Goal: Task Accomplishment & Management: Use online tool/utility

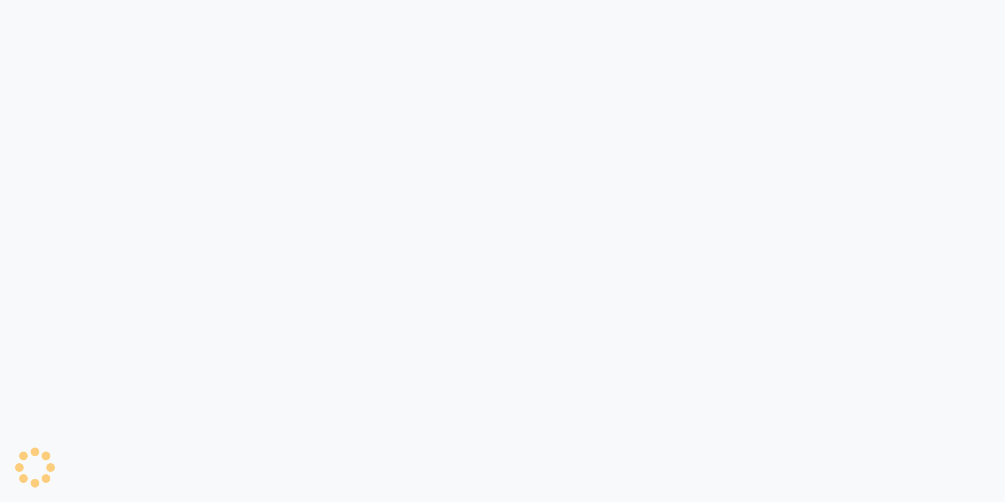
select select "7134"
select select "service"
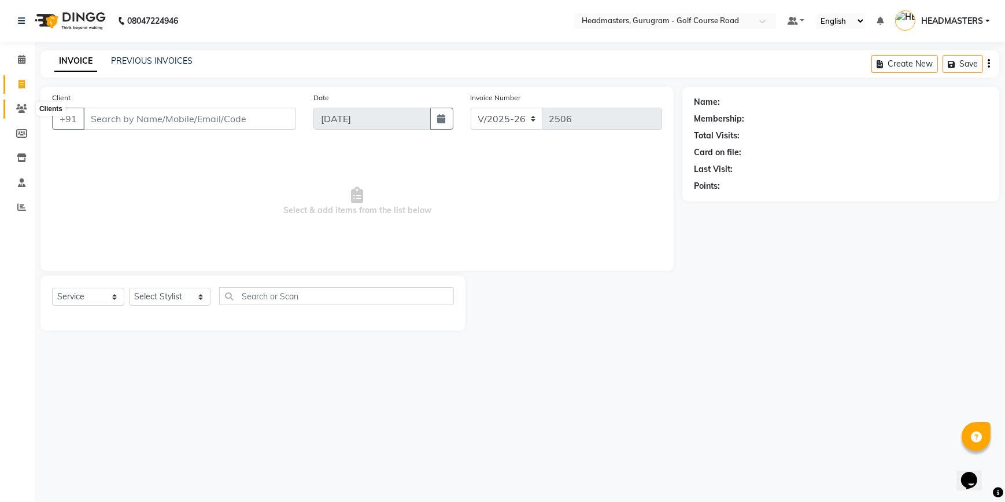
click at [24, 110] on icon at bounding box center [21, 108] width 11 height 9
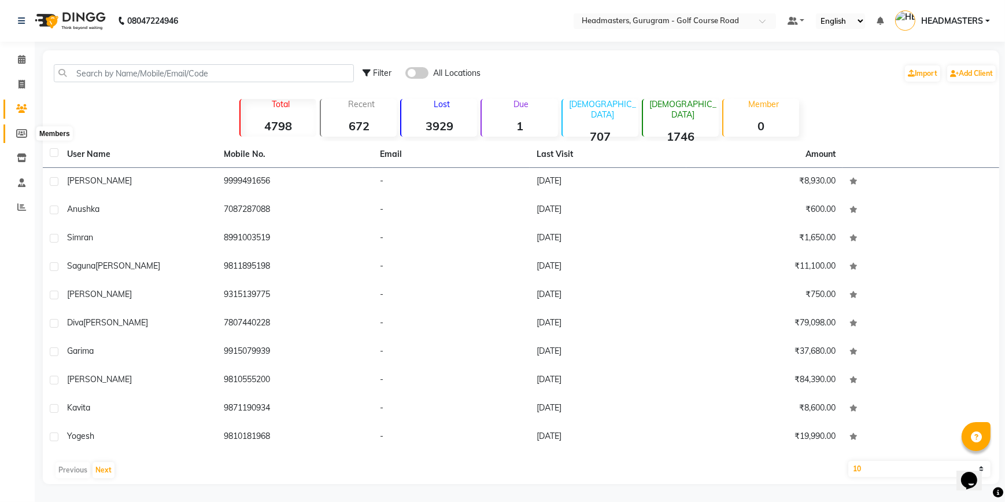
click at [27, 136] on icon at bounding box center [21, 133] width 11 height 9
select select
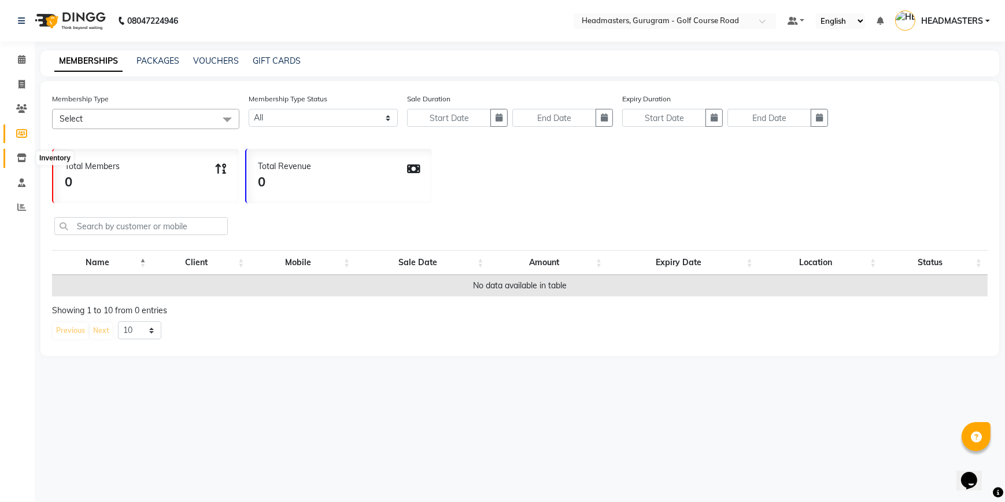
click at [19, 152] on span at bounding box center [22, 158] width 20 height 13
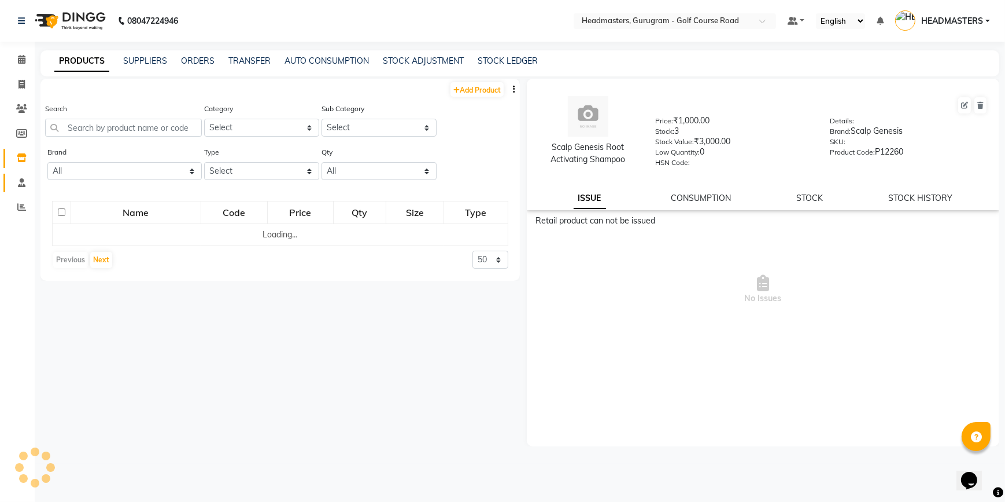
click at [20, 174] on link "Staff" at bounding box center [17, 183] width 28 height 19
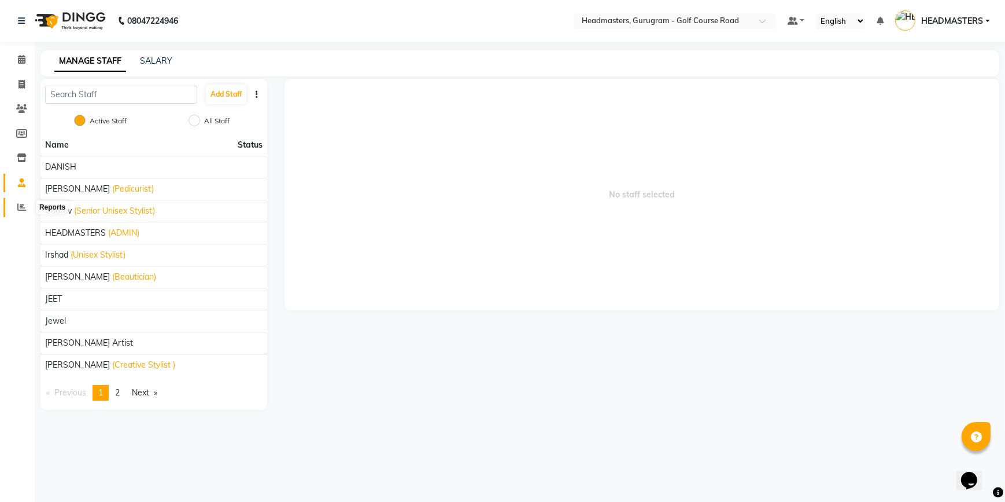
click at [20, 203] on icon at bounding box center [21, 206] width 9 height 9
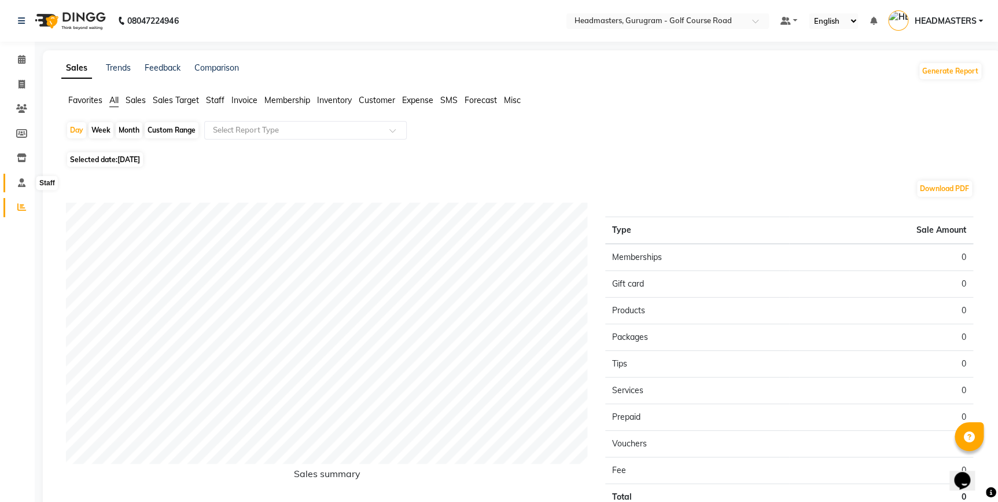
click at [23, 178] on icon at bounding box center [22, 182] width 8 height 9
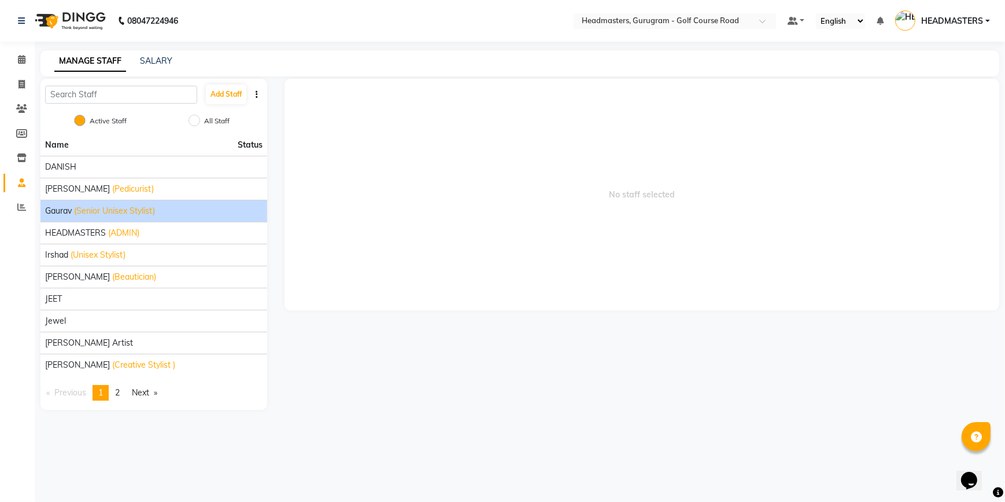
drag, startPoint x: 152, startPoint y: 166, endPoint x: 74, endPoint y: 209, distance: 88.6
click at [74, 209] on div "[PERSON_NAME] (Senior Unisex Stylist)" at bounding box center [154, 211] width 218 height 12
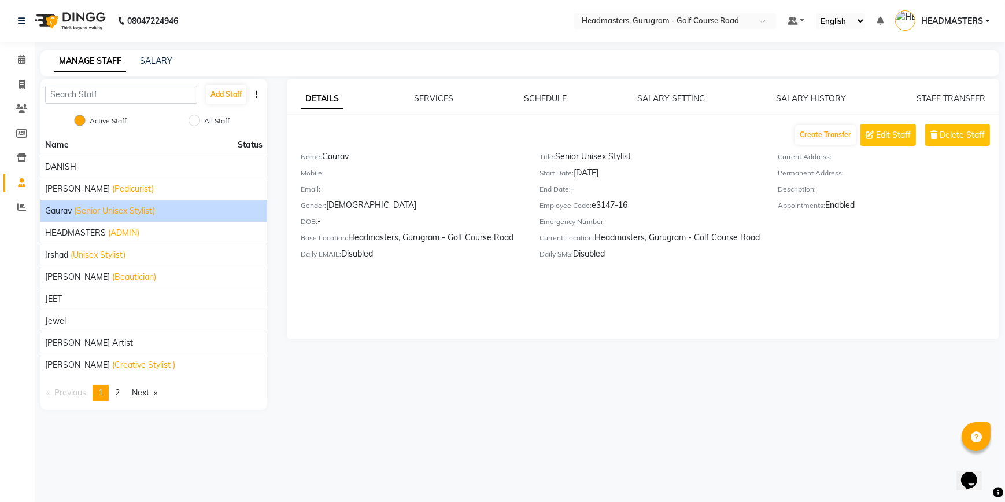
click at [441, 315] on div "DETAILS SERVICES SCHEDULE SALARY SETTING SALARY HISTORY STAFF TRANSFER Create T…" at bounding box center [643, 209] width 713 height 260
click at [19, 58] on icon at bounding box center [22, 59] width 8 height 9
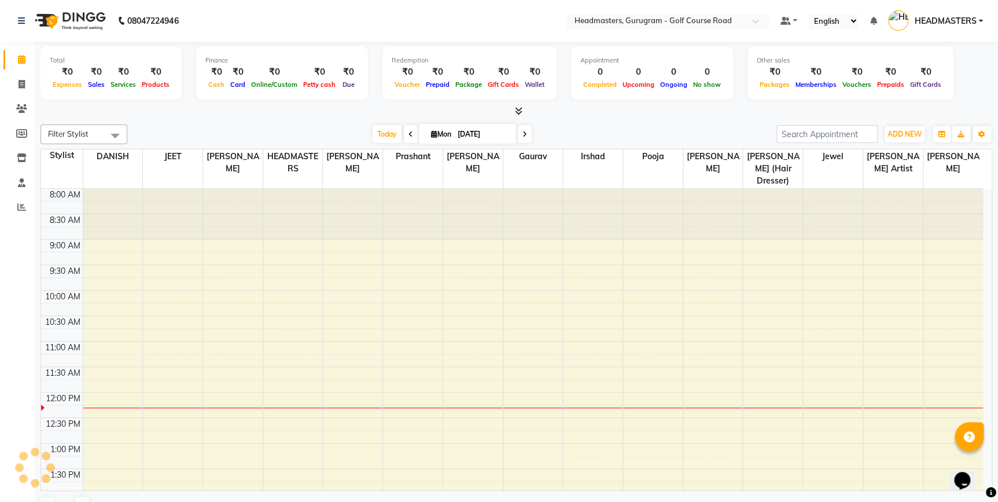
scroll to position [203, 0]
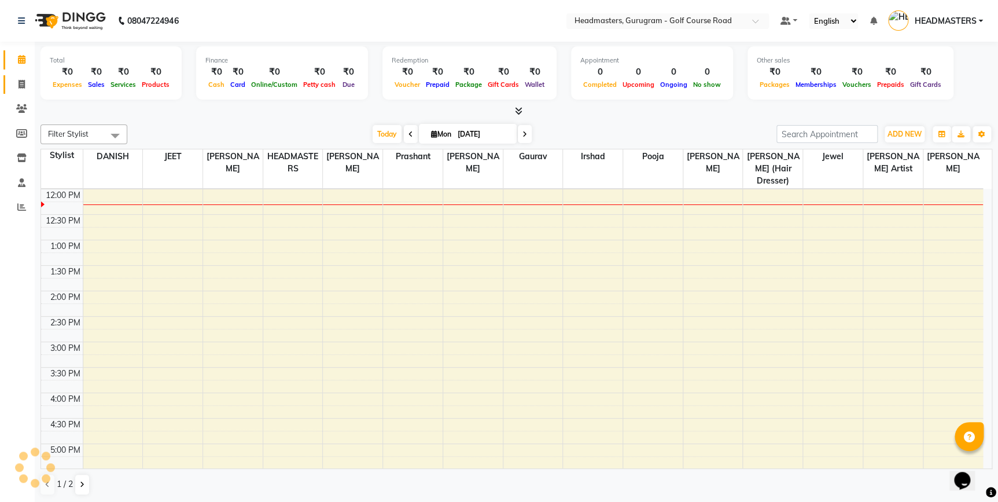
click at [19, 83] on icon at bounding box center [22, 84] width 6 height 9
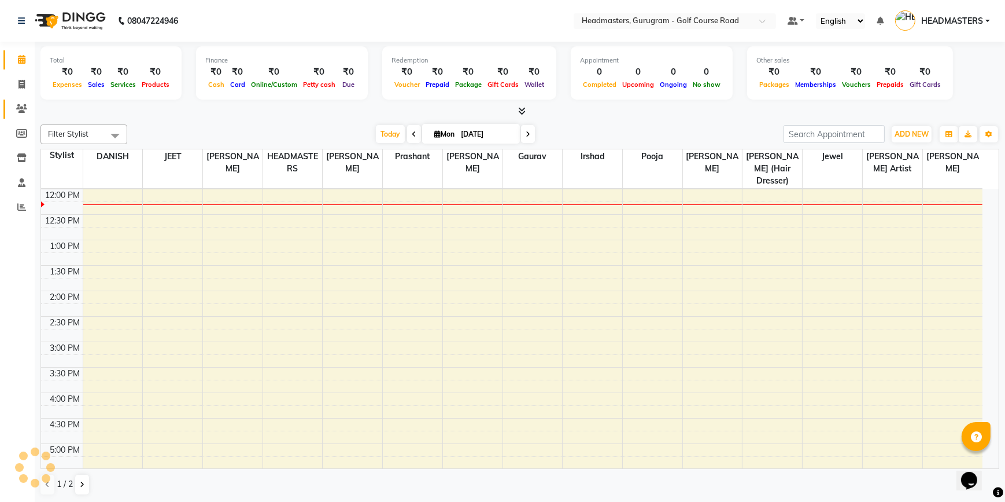
select select "7134"
select select "service"
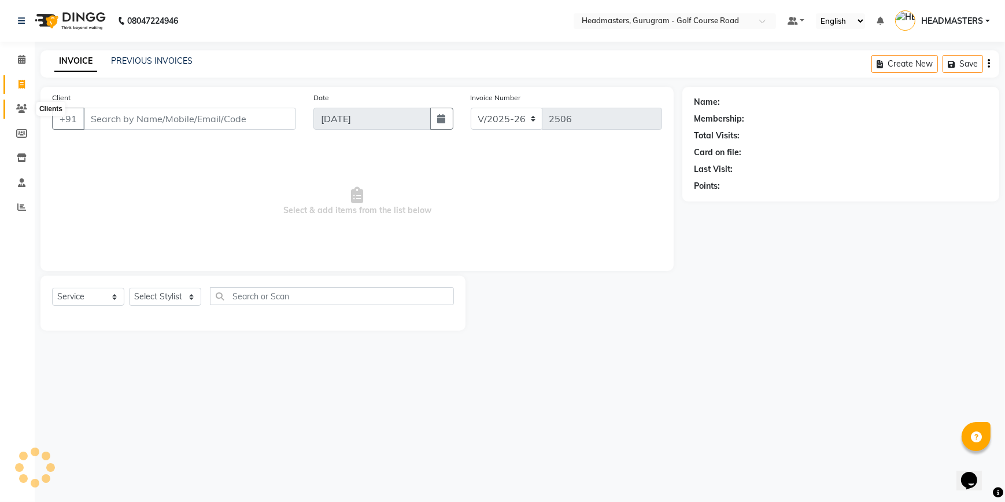
click at [25, 110] on icon at bounding box center [21, 108] width 11 height 9
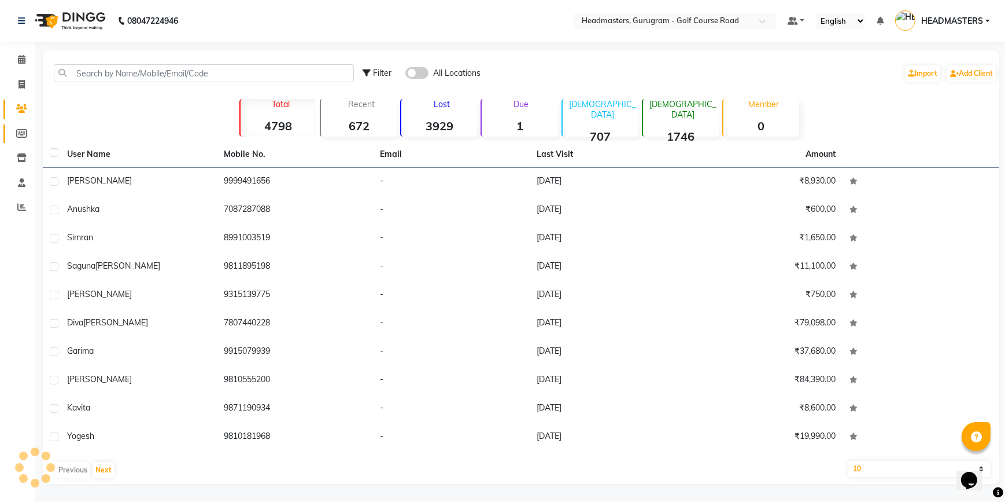
click at [28, 141] on link "Members" at bounding box center [17, 133] width 28 height 19
select select
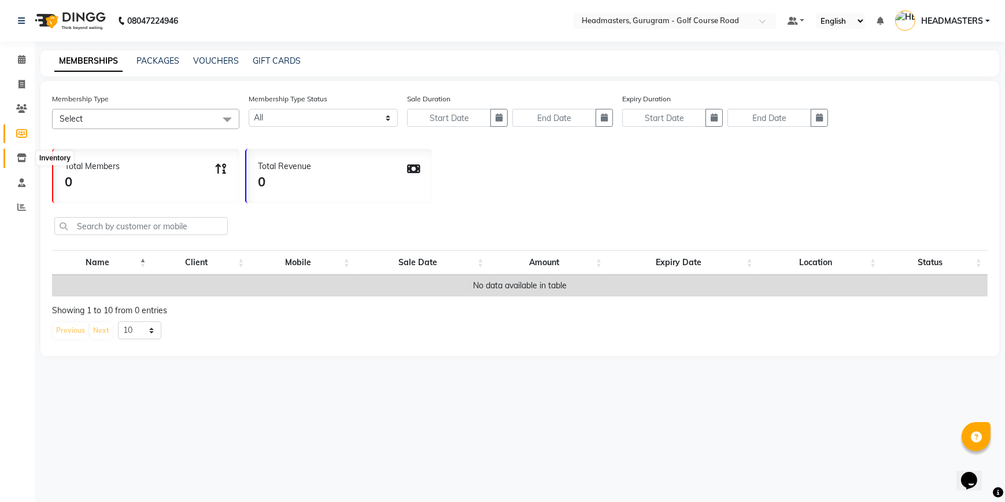
click at [17, 162] on icon at bounding box center [22, 157] width 10 height 9
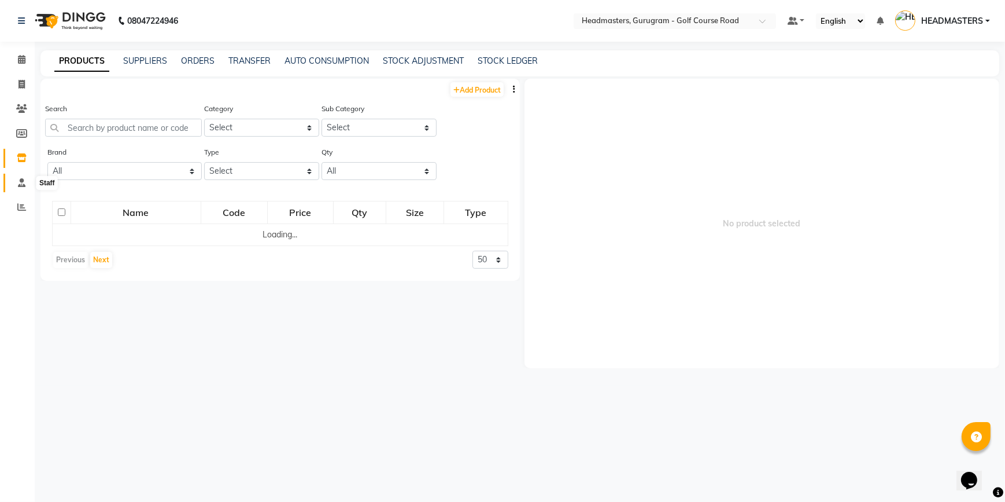
click at [23, 180] on icon at bounding box center [22, 182] width 8 height 9
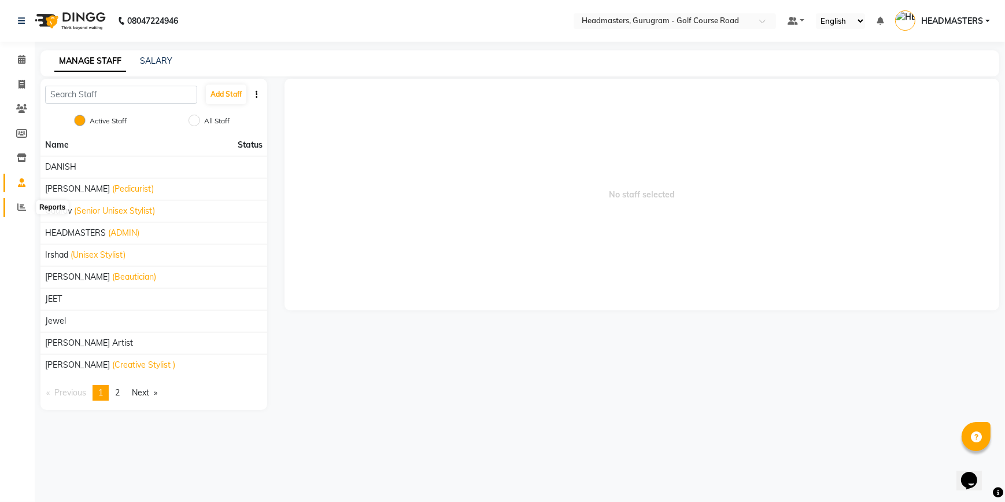
click at [23, 202] on span at bounding box center [22, 207] width 20 height 13
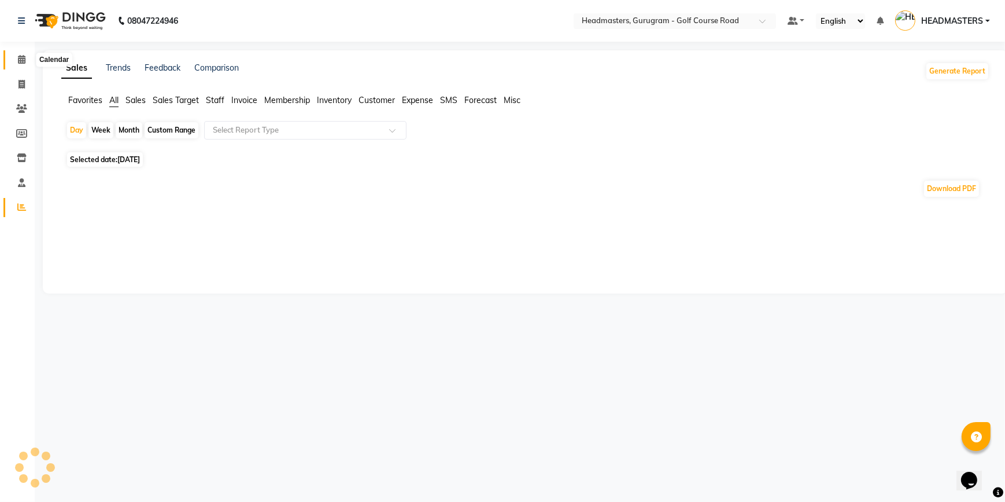
click at [27, 63] on span at bounding box center [22, 59] width 20 height 13
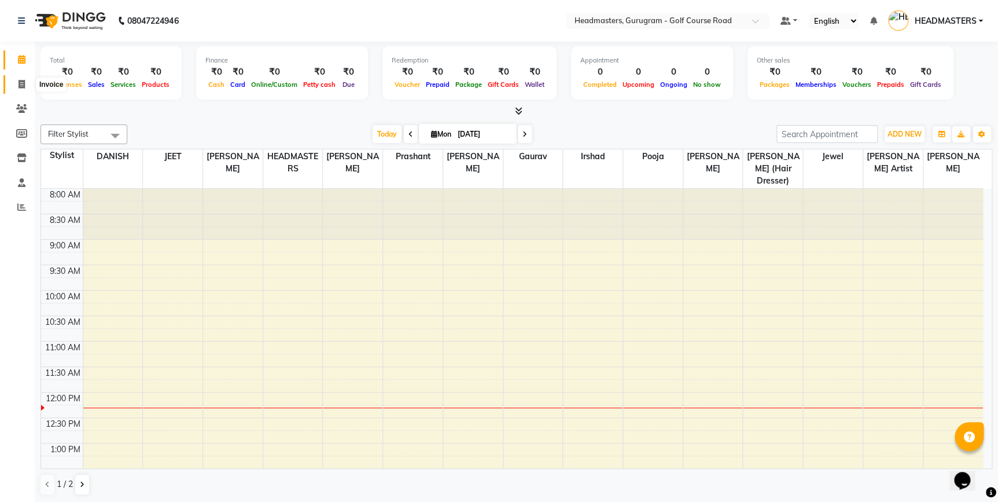
click at [14, 80] on span at bounding box center [22, 84] width 20 height 13
select select "service"
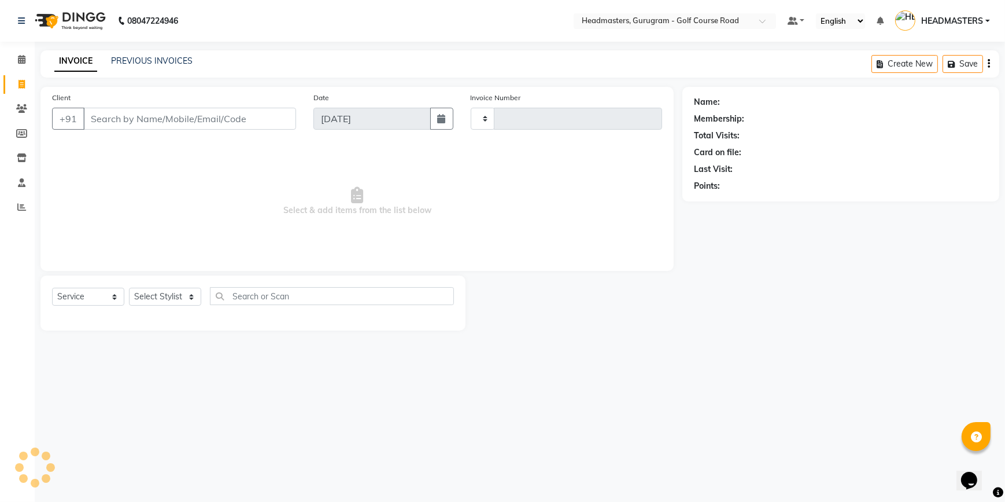
type input "2506"
select select "7134"
click at [23, 109] on icon at bounding box center [21, 108] width 11 height 9
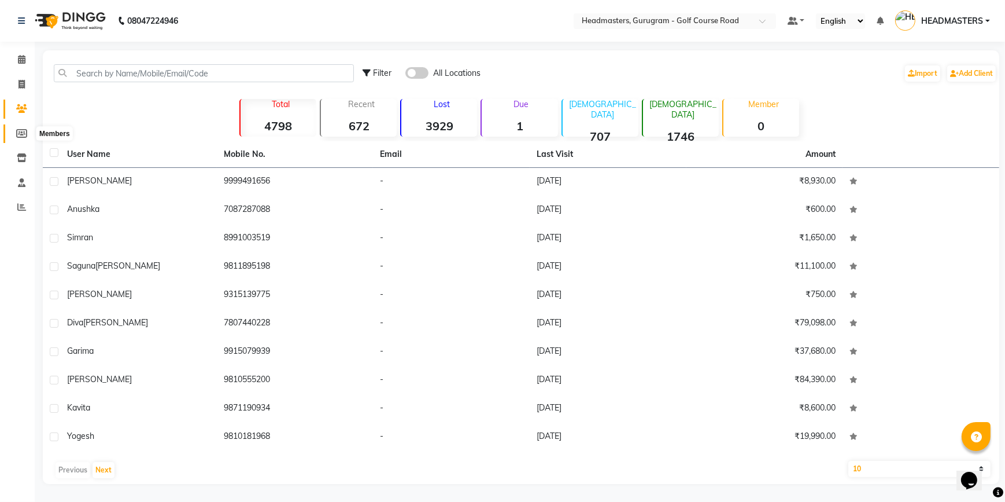
click at [19, 134] on icon at bounding box center [21, 133] width 11 height 9
select select
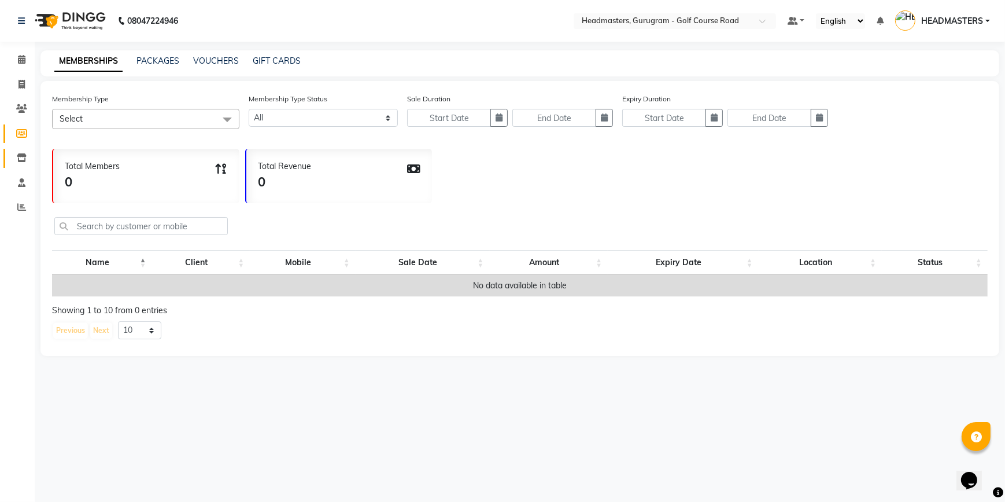
click at [23, 167] on link "Inventory" at bounding box center [17, 158] width 28 height 19
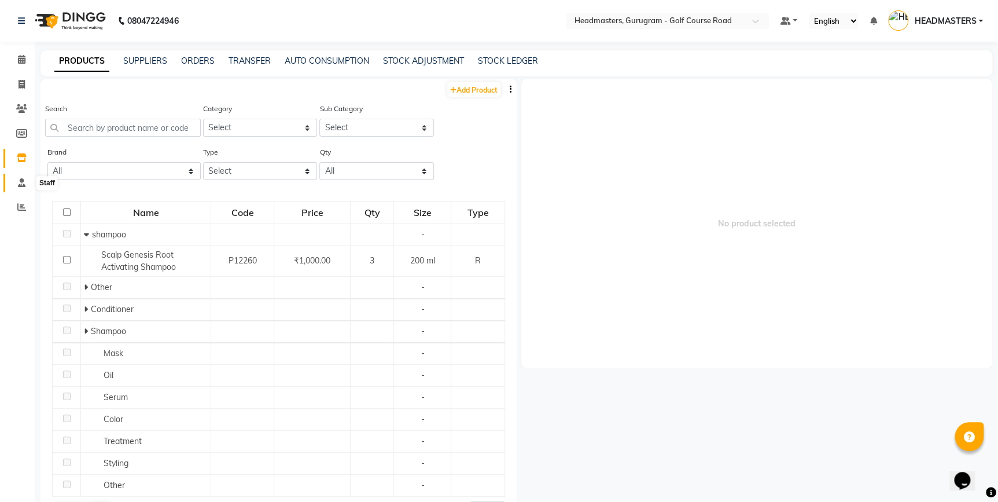
click at [22, 181] on icon at bounding box center [22, 182] width 8 height 9
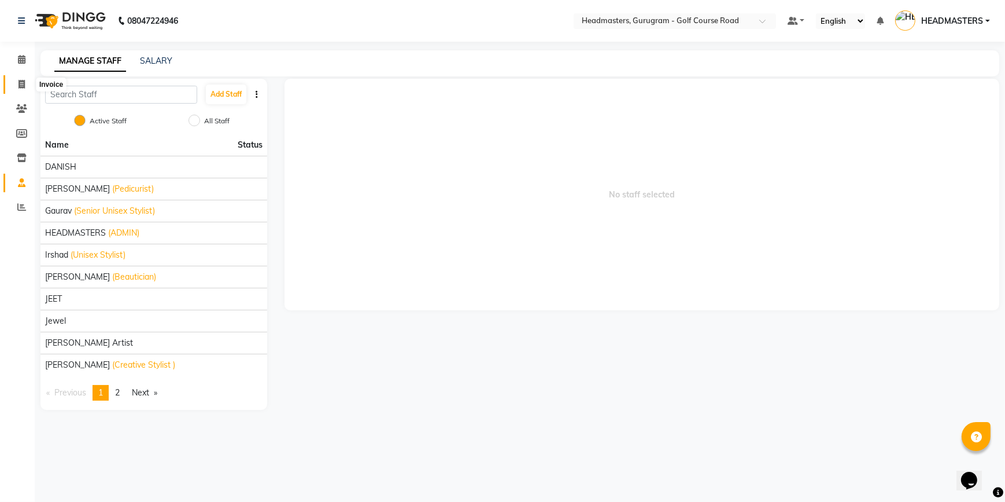
click at [21, 86] on icon at bounding box center [22, 84] width 6 height 9
select select "service"
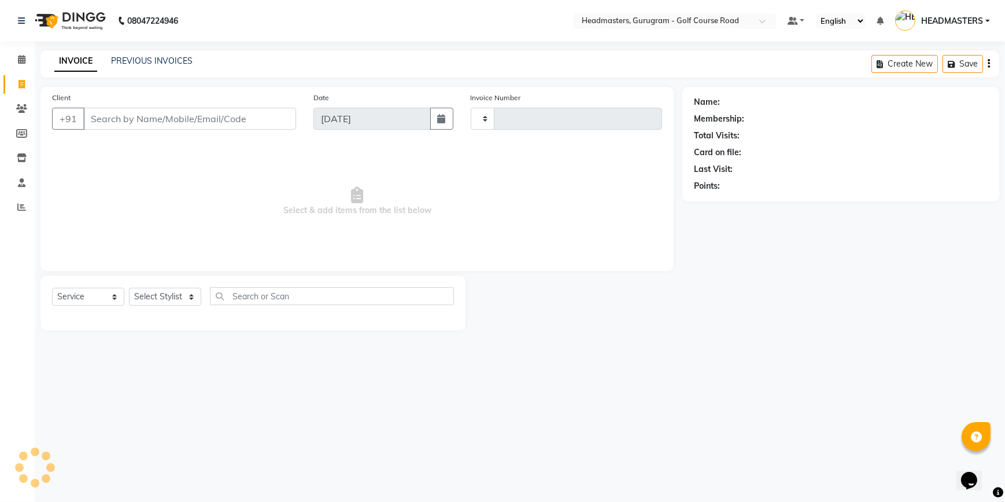
type input "2506"
select select "7134"
click at [20, 58] on icon at bounding box center [22, 59] width 8 height 9
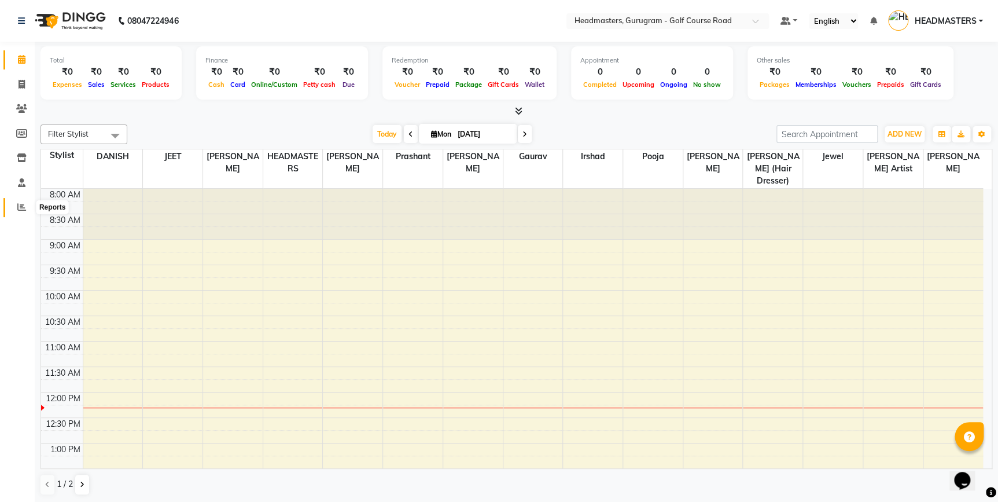
click at [13, 208] on span at bounding box center [22, 207] width 20 height 13
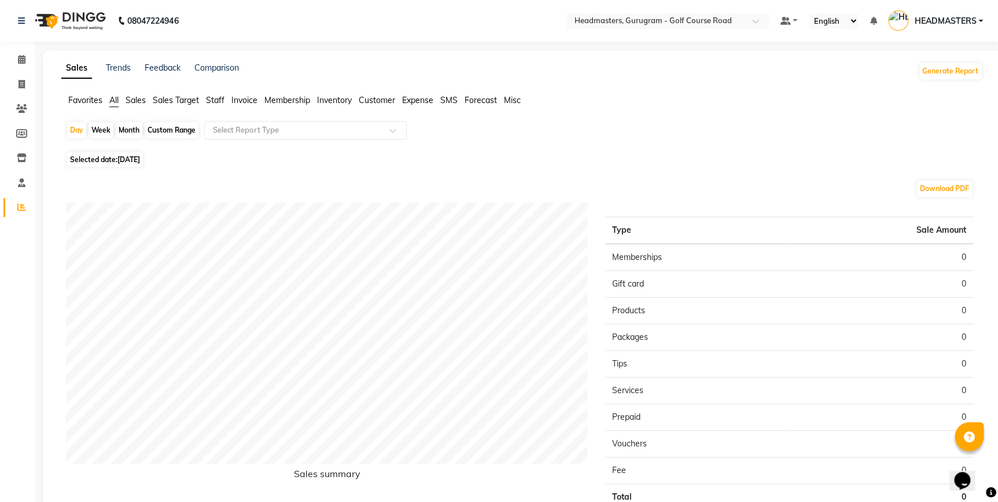
click at [124, 131] on div "Month" at bounding box center [129, 130] width 27 height 16
select select "9"
select select "2025"
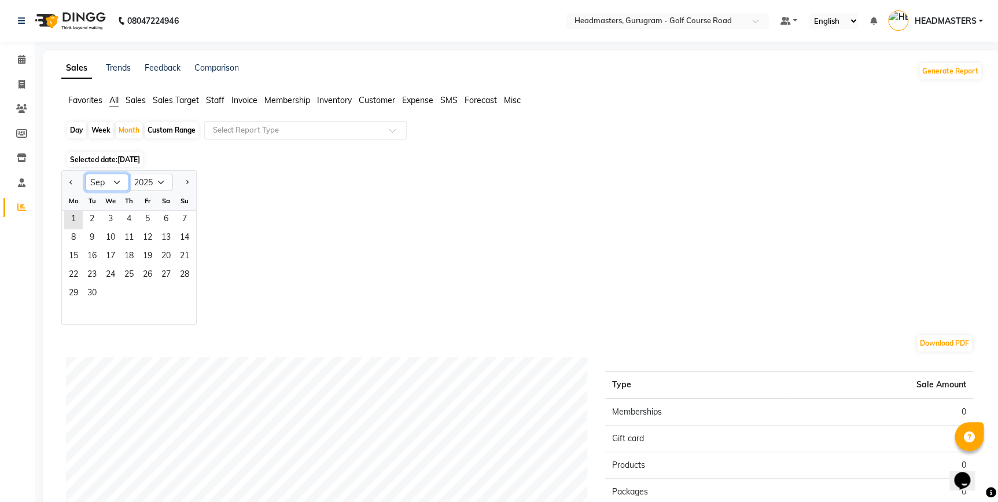
click at [119, 182] on select "Jan Feb Mar Apr May Jun [DATE] Aug Sep Oct Nov Dec" at bounding box center [107, 182] width 44 height 17
select select "8"
click at [85, 174] on select "Jan Feb Mar Apr May Jun [DATE] Aug Sep Oct Nov Dec" at bounding box center [107, 182] width 44 height 17
click at [147, 223] on span "1" at bounding box center [147, 220] width 19 height 19
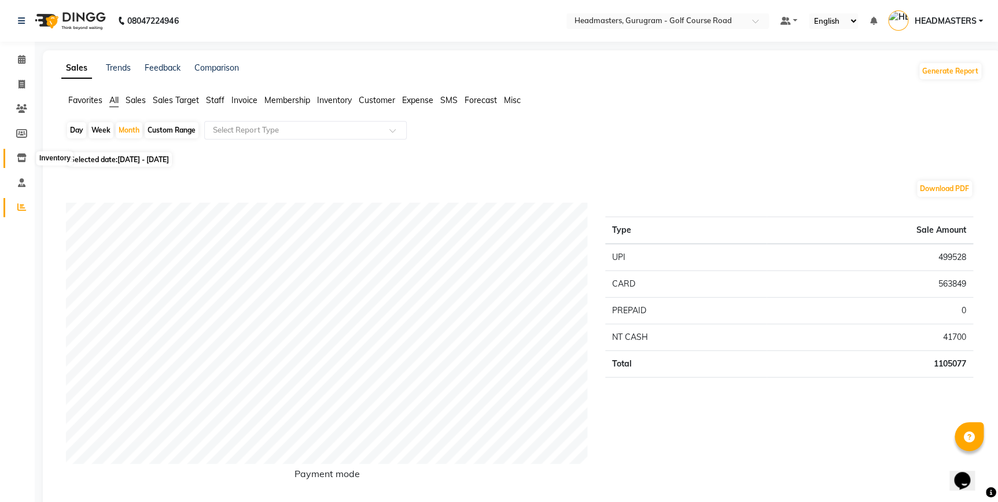
click at [20, 161] on icon at bounding box center [22, 157] width 10 height 9
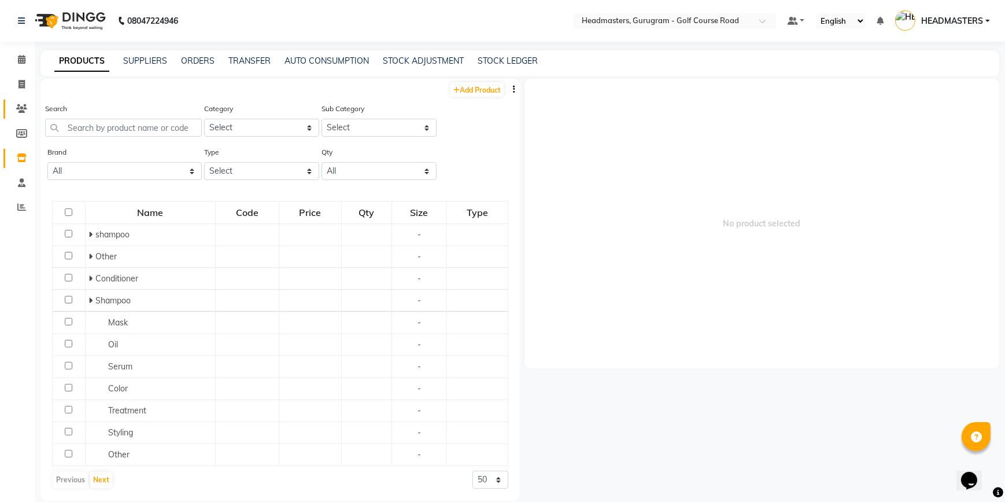
click at [25, 106] on icon at bounding box center [21, 108] width 11 height 9
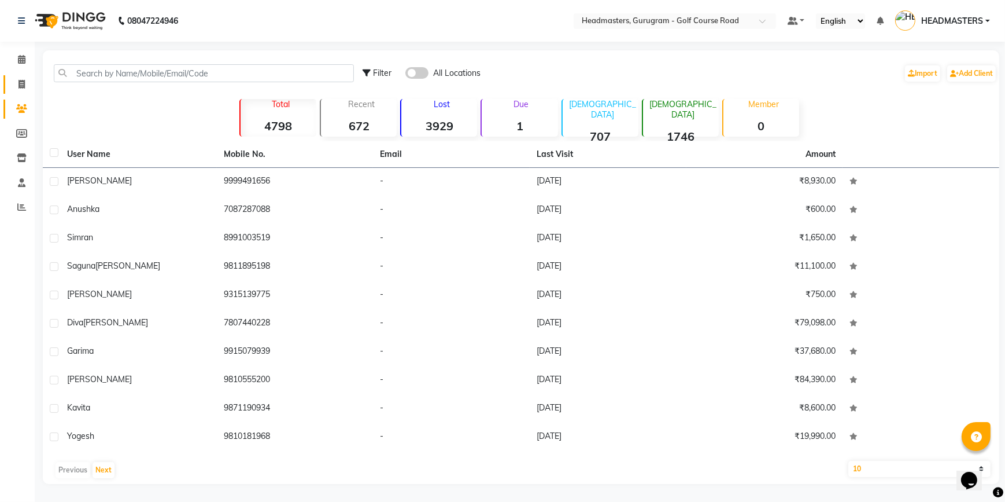
click at [19, 91] on link "Invoice" at bounding box center [17, 84] width 28 height 19
select select "service"
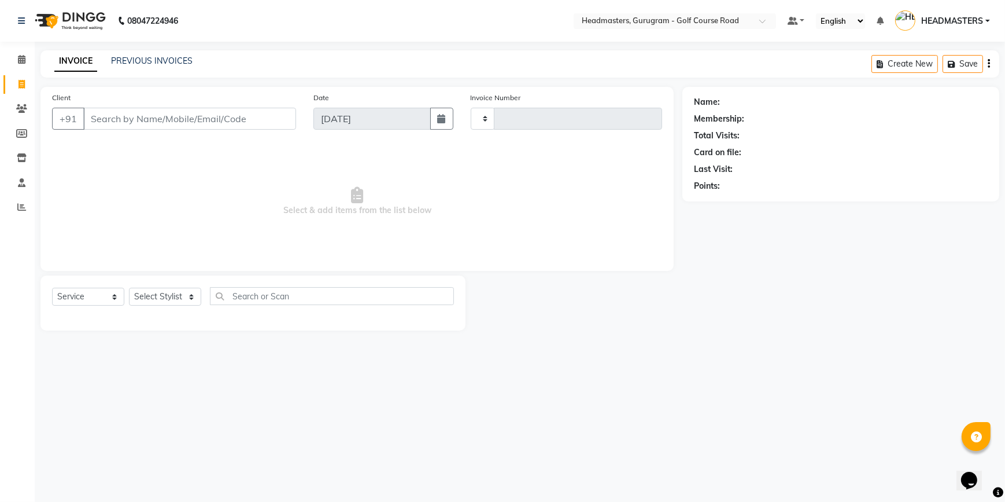
type input "2506"
select select "7134"
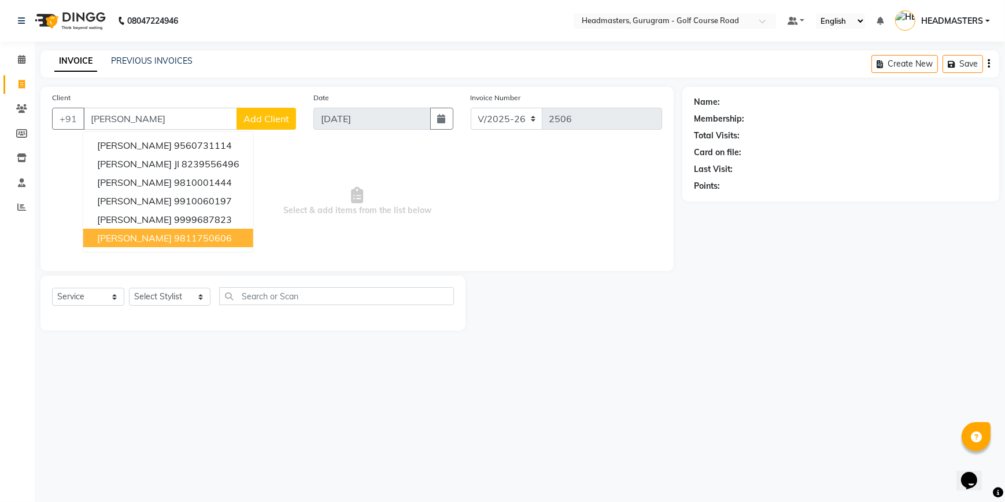
click at [174, 237] on ngb-highlight "9811750606" at bounding box center [203, 238] width 58 height 12
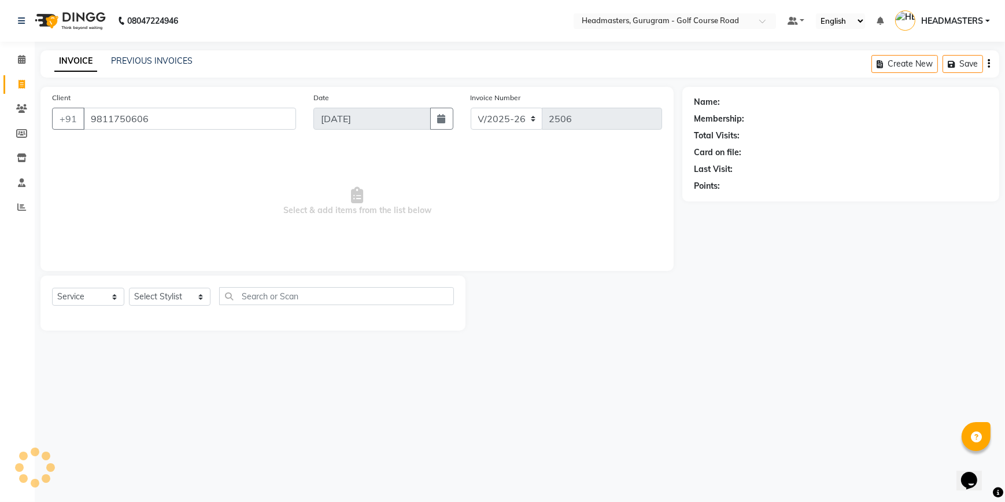
type input "9811750606"
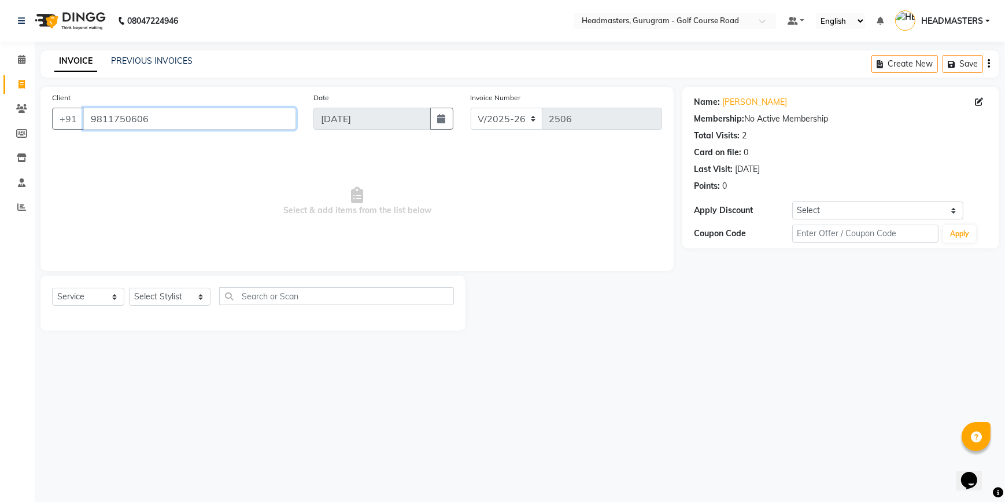
drag, startPoint x: 170, startPoint y: 115, endPoint x: 69, endPoint y: 104, distance: 101.3
click at [73, 107] on div "Client [PHONE_NUMBER]" at bounding box center [173, 114] width 261 height 47
click at [23, 110] on icon at bounding box center [21, 108] width 11 height 9
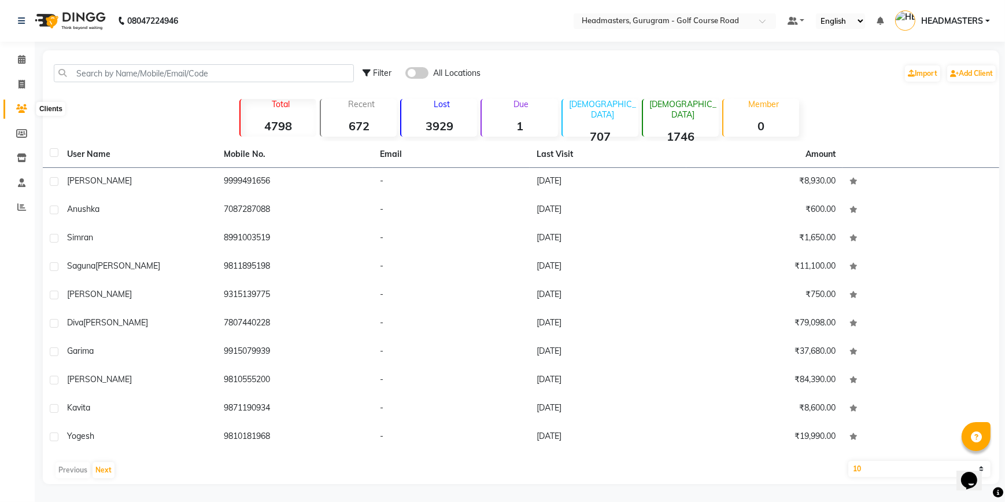
click at [21, 109] on icon at bounding box center [21, 108] width 11 height 9
click at [21, 136] on icon at bounding box center [21, 133] width 11 height 9
select select
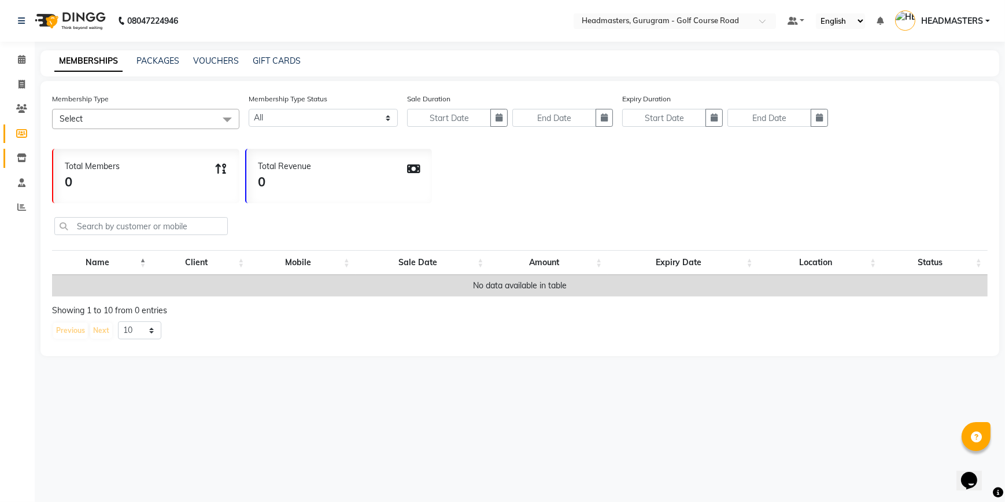
click at [24, 150] on link "Inventory" at bounding box center [17, 158] width 28 height 19
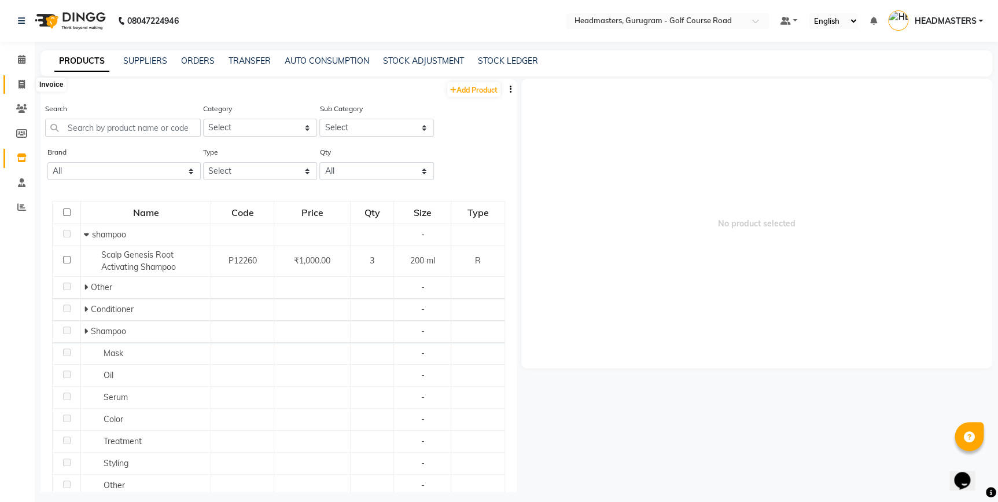
click at [23, 81] on icon at bounding box center [22, 84] width 6 height 9
select select "service"
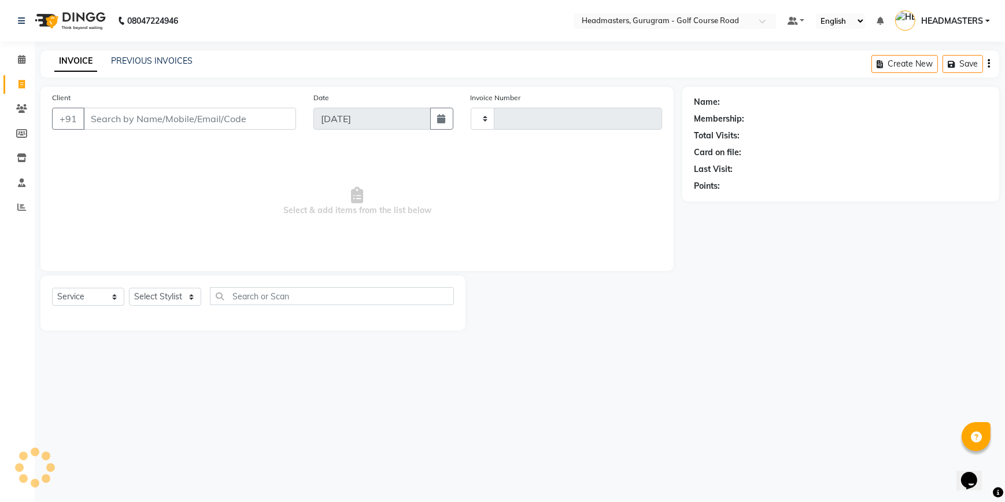
type input "2506"
select select "7134"
click at [140, 57] on link "PREVIOUS INVOICES" at bounding box center [152, 61] width 82 height 10
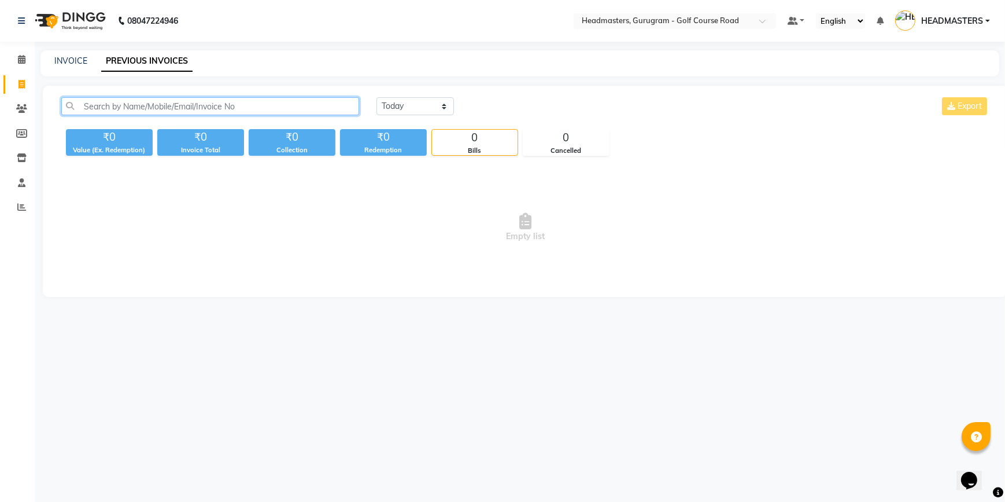
paste input "9811750606"
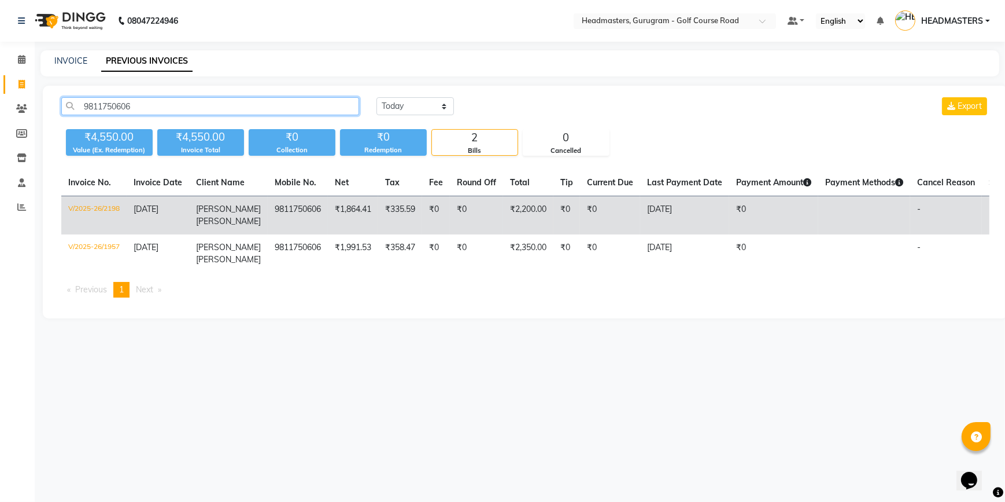
type input "9811750606"
click at [358, 205] on td "₹1,864.41" at bounding box center [353, 215] width 50 height 39
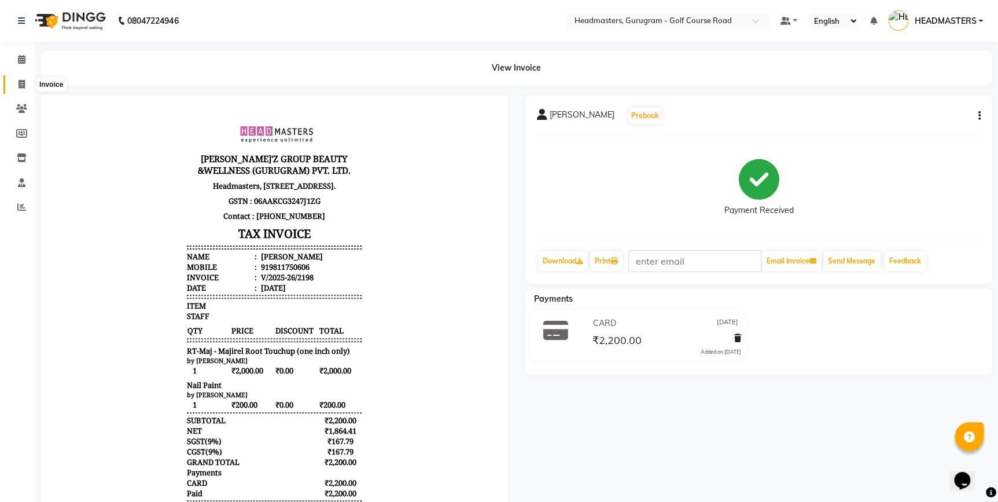
click at [23, 87] on icon at bounding box center [22, 84] width 6 height 9
select select "service"
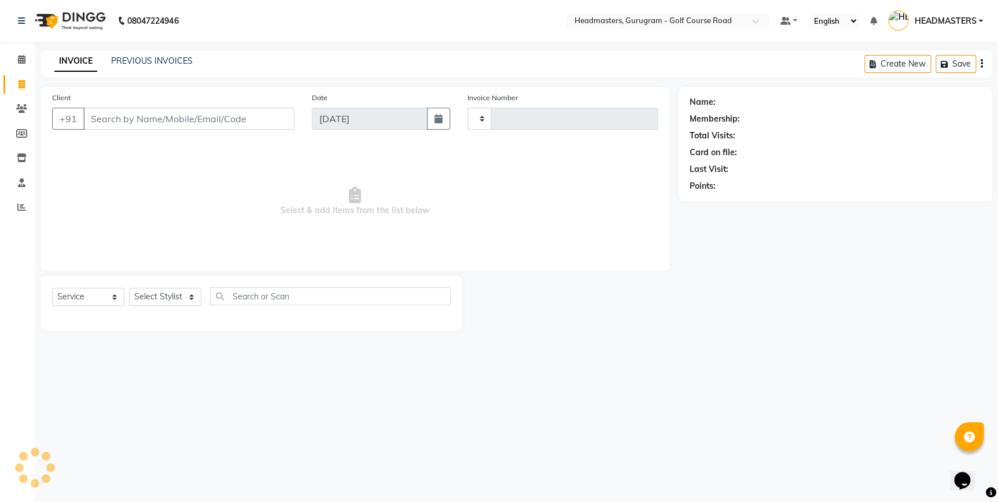
type input "2506"
select select "7134"
type input "9811750606"
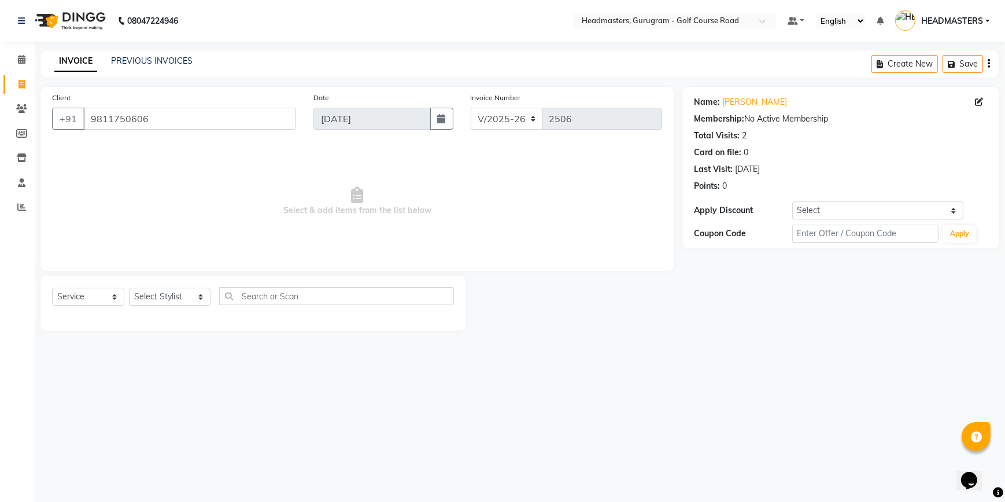
click at [801, 137] on div "Total Visits: 2" at bounding box center [841, 136] width 294 height 12
click at [956, 119] on div "Membership: No Active Membership" at bounding box center [841, 119] width 294 height 12
click at [816, 145] on div "Name: Ruchika Malik Membership: No Active Membership Total Visits: 2 Card on fi…" at bounding box center [841, 141] width 294 height 101
click at [818, 146] on div "Name: Ruchika Malik Membership: No Active Membership Total Visits: 2 Card on fi…" at bounding box center [841, 141] width 294 height 101
click at [176, 61] on link "PREVIOUS INVOICES" at bounding box center [152, 61] width 82 height 10
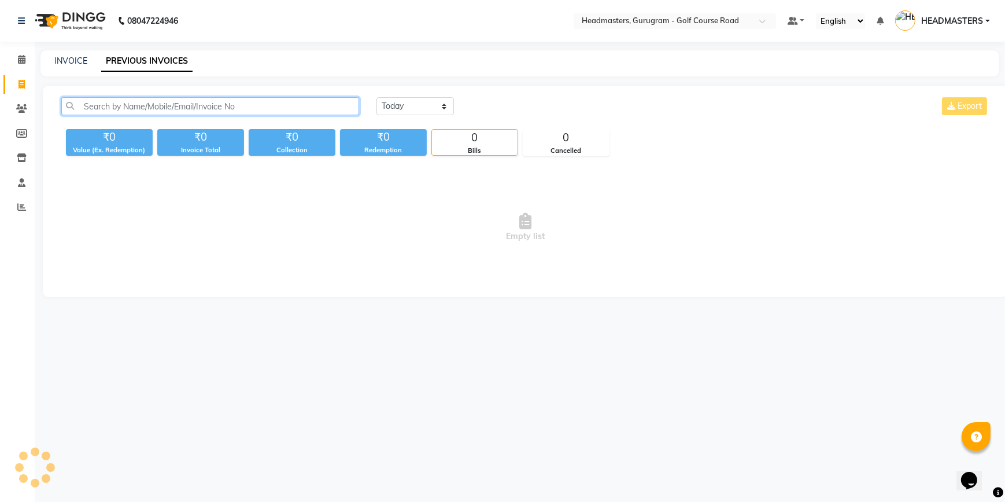
drag, startPoint x: 245, startPoint y: 102, endPoint x: 242, endPoint y: 108, distance: 6.7
paste input "9811750606"
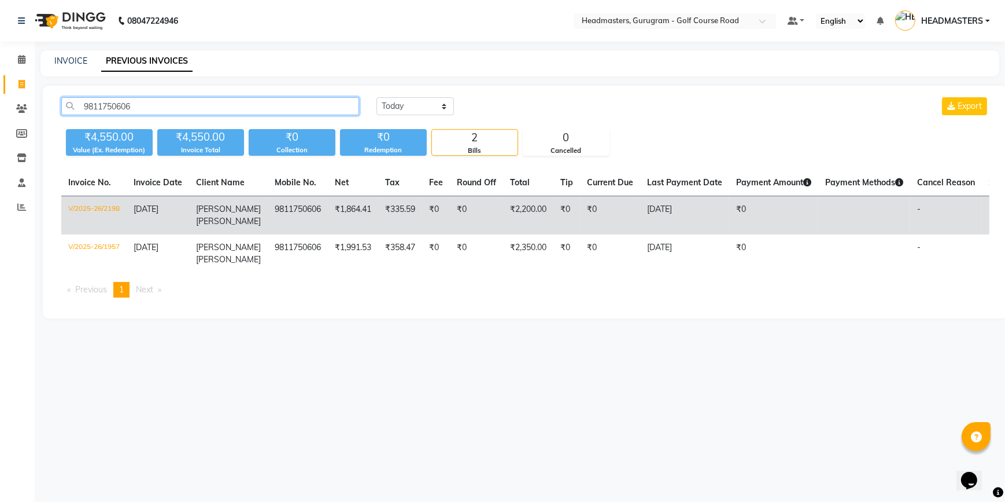
type input "9811750606"
click at [378, 216] on td "₹335.59" at bounding box center [400, 215] width 44 height 39
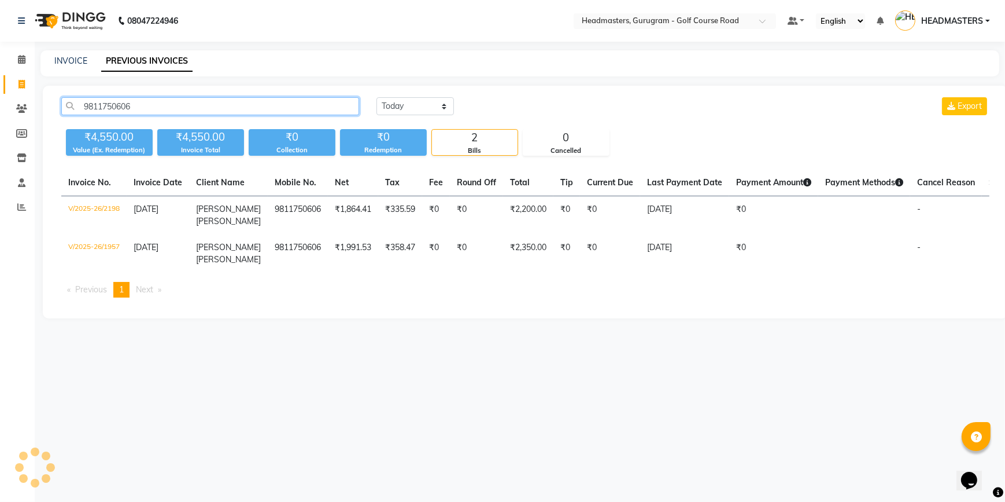
click at [305, 108] on input "9811750606" at bounding box center [210, 106] width 298 height 18
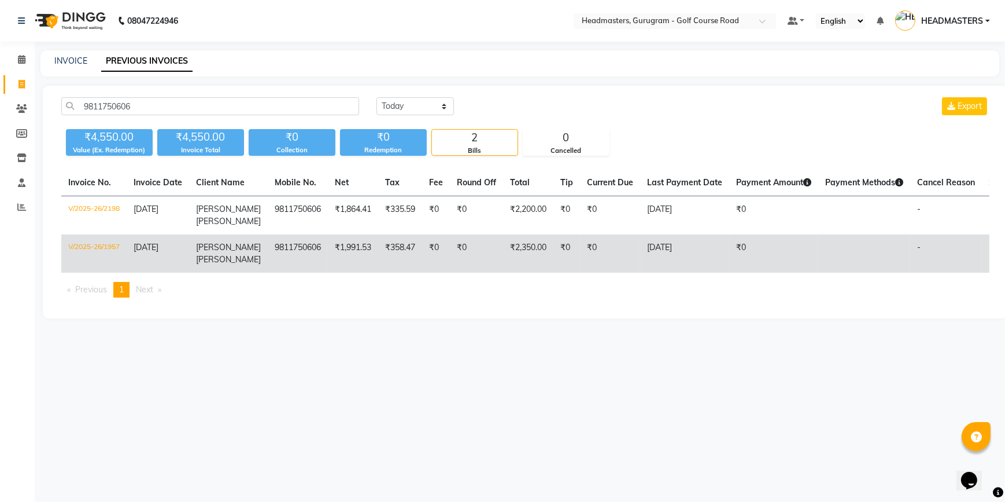
click at [297, 253] on td "9811750606" at bounding box center [298, 253] width 60 height 38
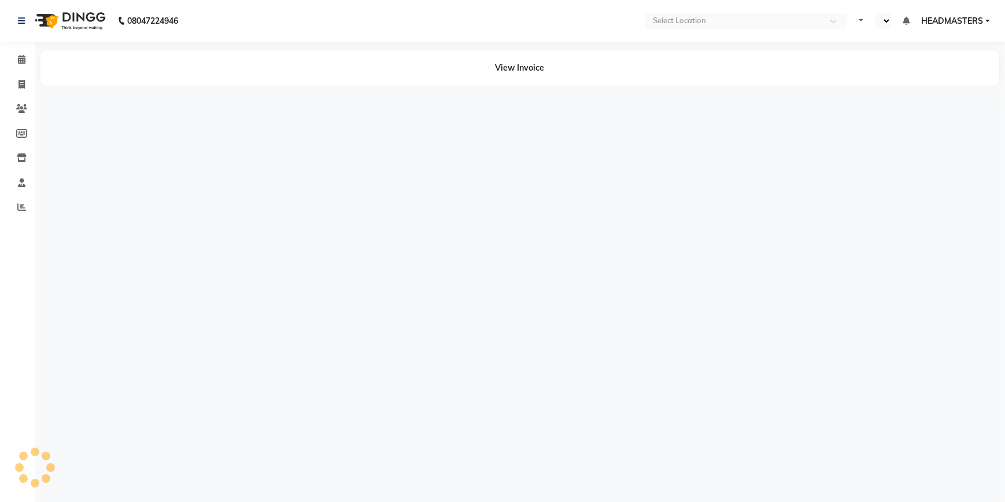
select select "en"
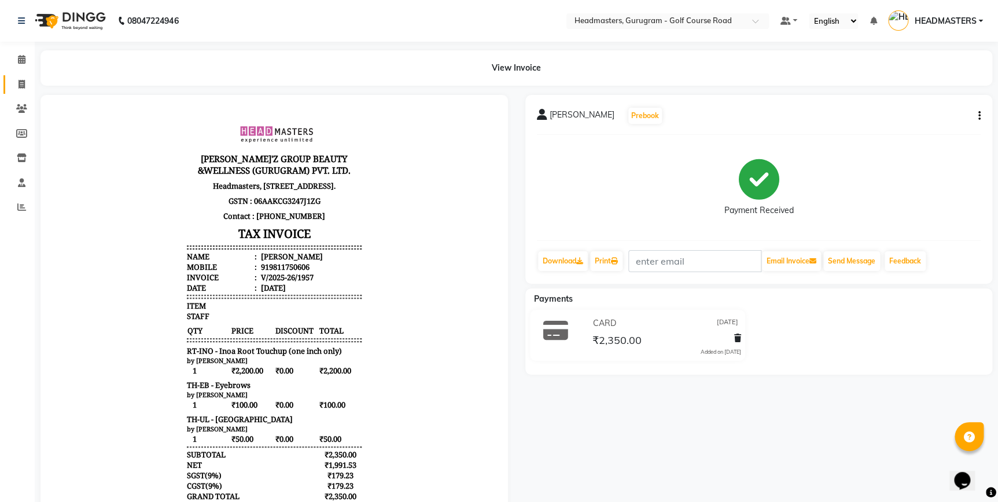
drag, startPoint x: 20, startPoint y: 76, endPoint x: 24, endPoint y: 84, distance: 8.8
click at [20, 76] on link "Invoice" at bounding box center [17, 84] width 28 height 19
select select "service"
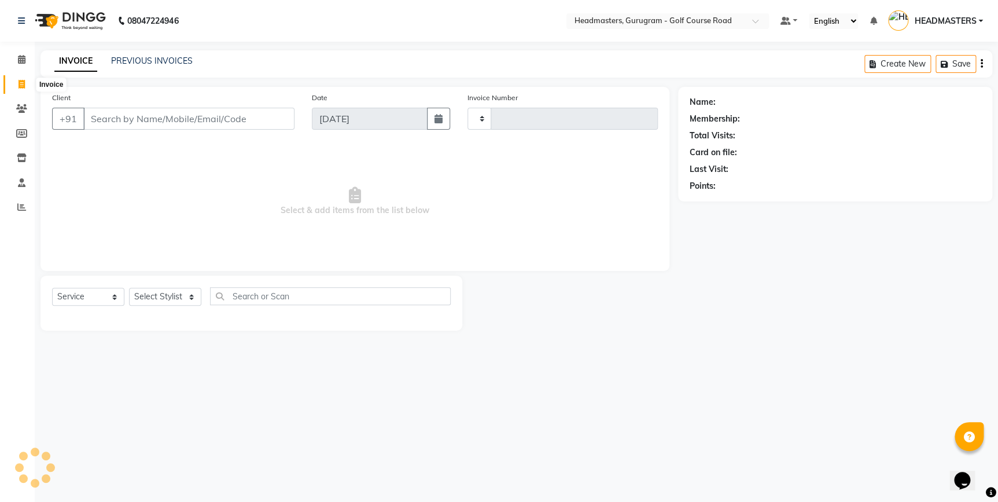
type input "2506"
select select "7134"
